Goal: Task Accomplishment & Management: Manage account settings

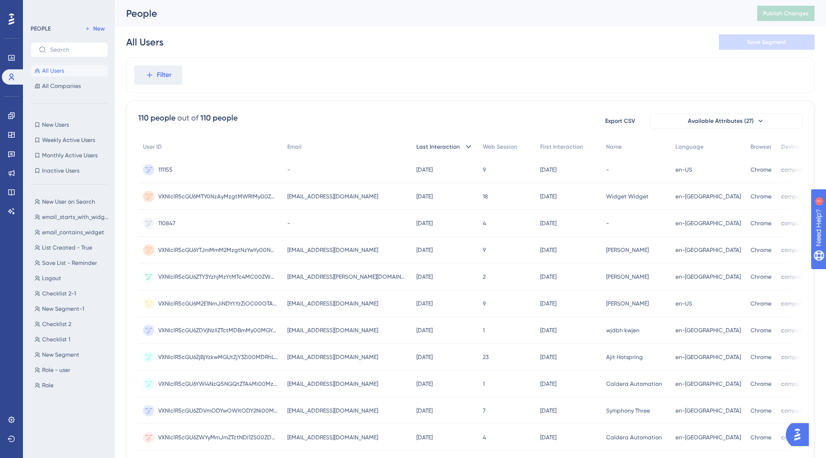
click at [454, 148] on span "Last Interaction" at bounding box center [439, 147] width 44 height 8
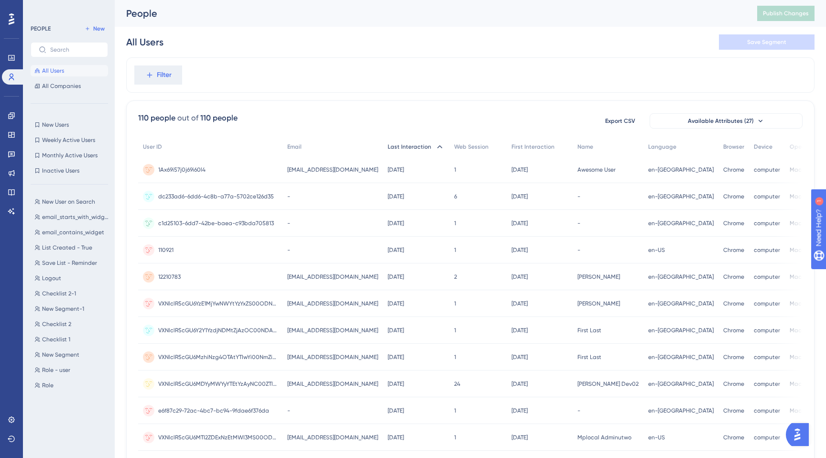
click at [431, 146] on span "Last Interaction" at bounding box center [410, 147] width 44 height 8
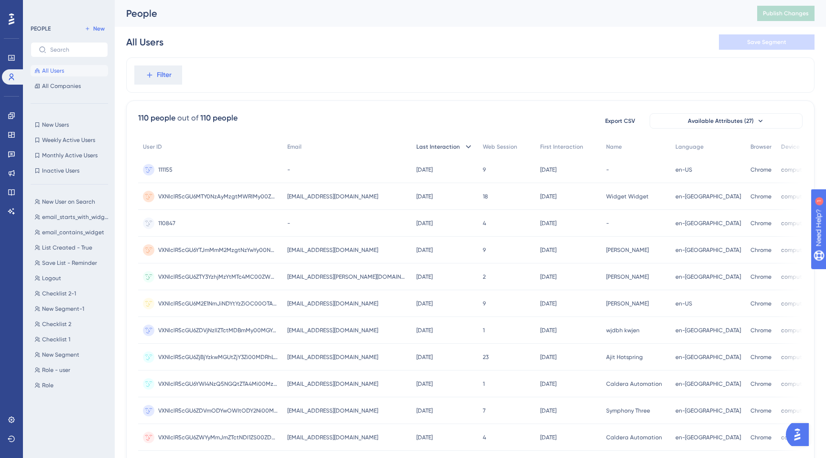
click at [453, 146] on span "Last Interaction" at bounding box center [439, 147] width 44 height 8
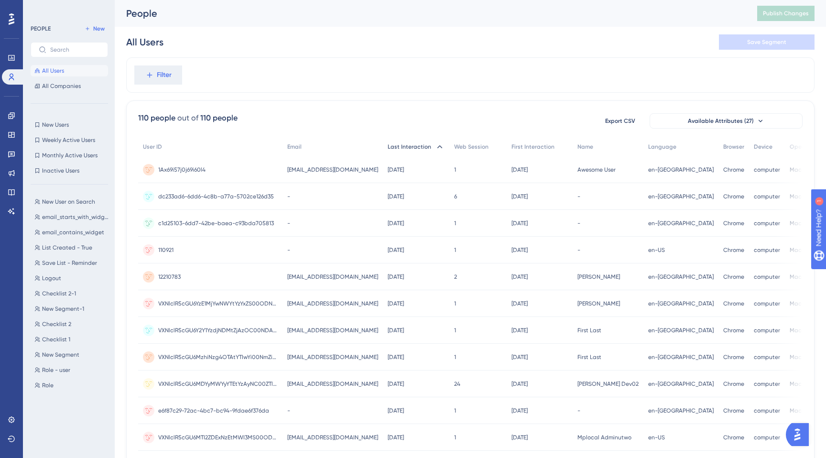
click at [431, 146] on span "Last Interaction" at bounding box center [410, 147] width 44 height 8
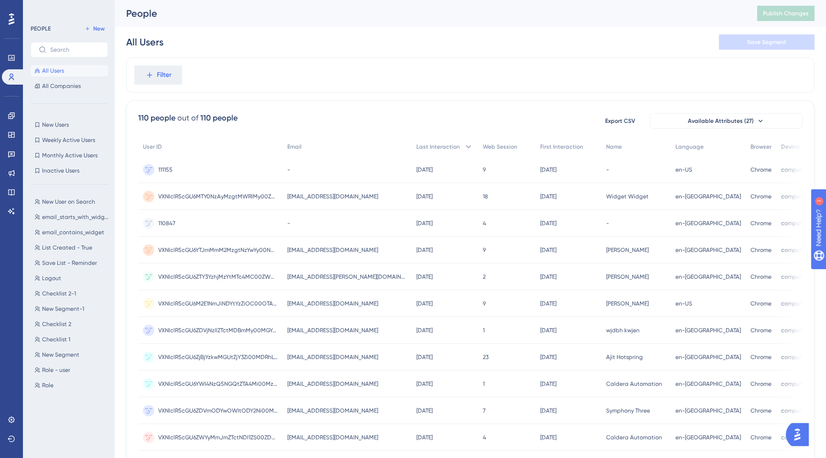
click at [228, 190] on div "VXNlclR5cGU6MTY0NzAyMzgtMWRlMy00ZDNjLWFmMjktMzQ2MTY4MWRjOGY4 VXNlclR5cGU6MTY0Nz…" at bounding box center [218, 196] width 120 height 27
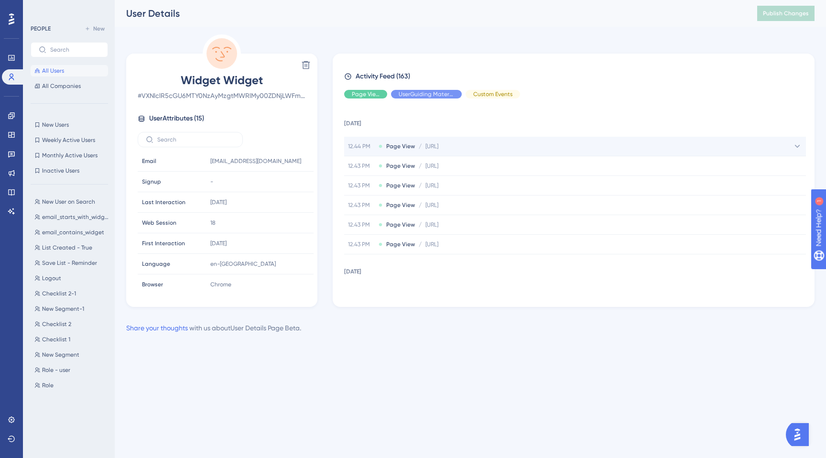
click at [426, 148] on span "[URL]" at bounding box center [432, 147] width 13 height 8
click at [466, 166] on span "[URL]" at bounding box center [459, 166] width 13 height 8
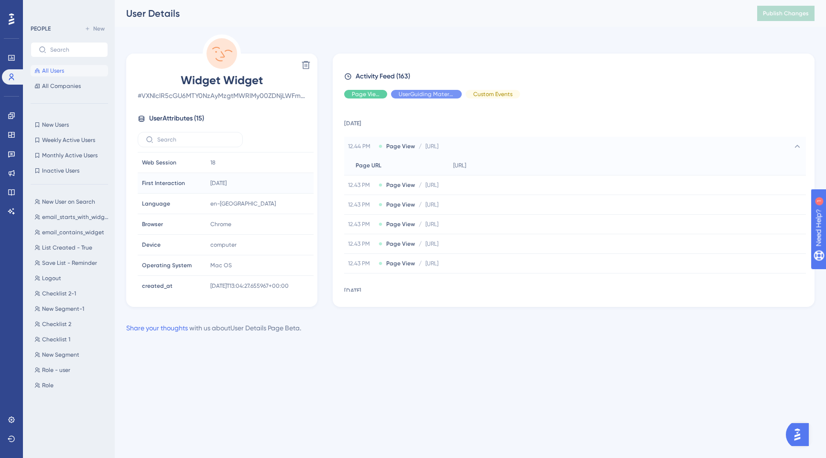
scroll to position [168, 0]
drag, startPoint x: 205, startPoint y: 281, endPoint x: 229, endPoint y: 281, distance: 24.4
click at [229, 281] on td "New Copy New" at bounding box center [260, 281] width 108 height 21
click at [241, 0] on html "Performance Users Engagement Widgets Feedback Product Updates Knowledge Base AI…" at bounding box center [413, 0] width 826 height 0
